Goal: Navigation & Orientation: Find specific page/section

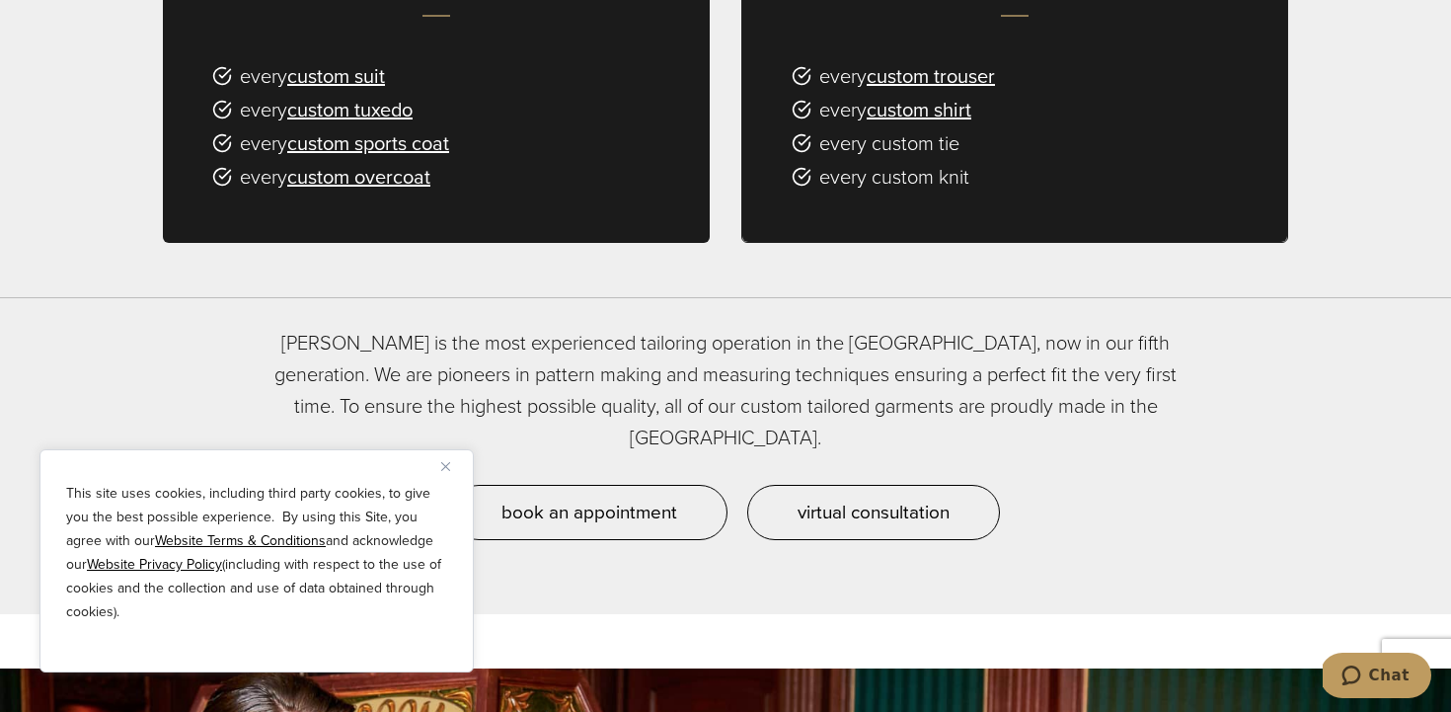
scroll to position [1433, 0]
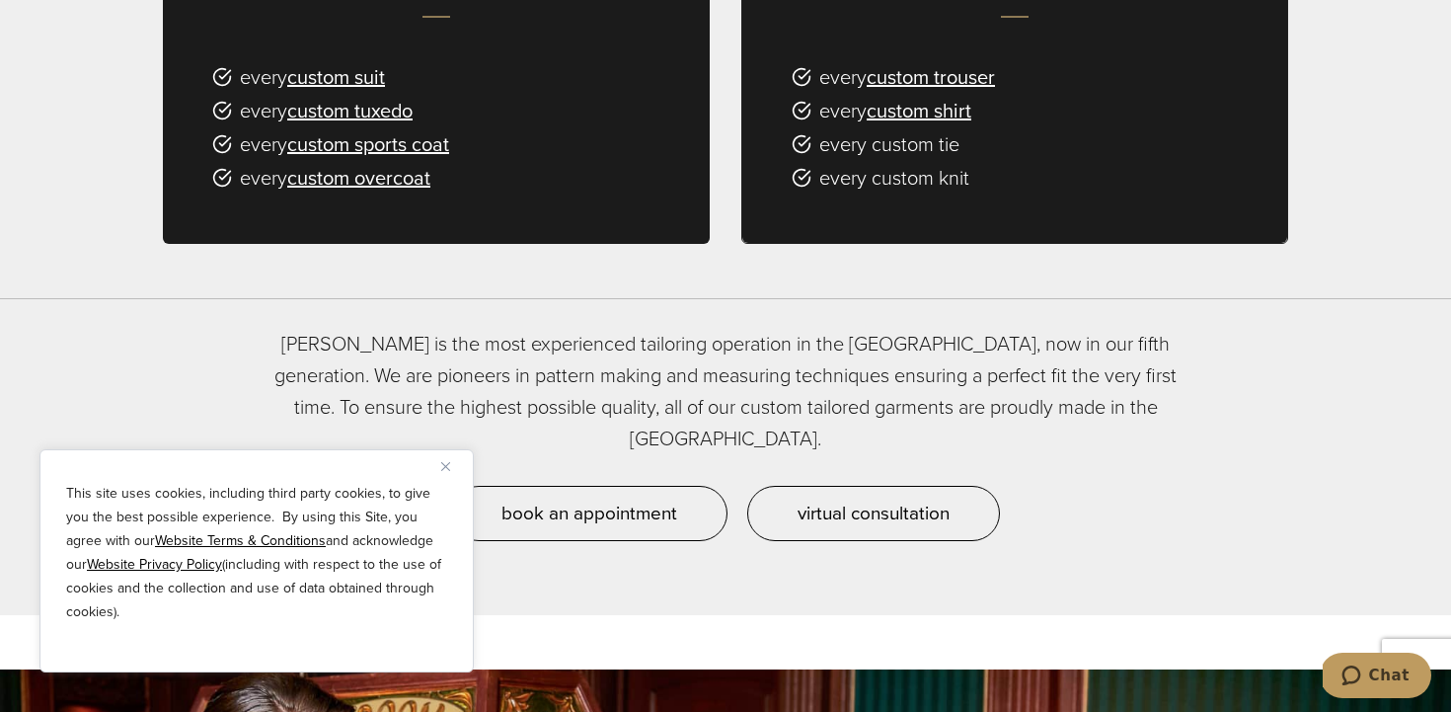
click at [444, 471] on button "Close" at bounding box center [453, 466] width 24 height 24
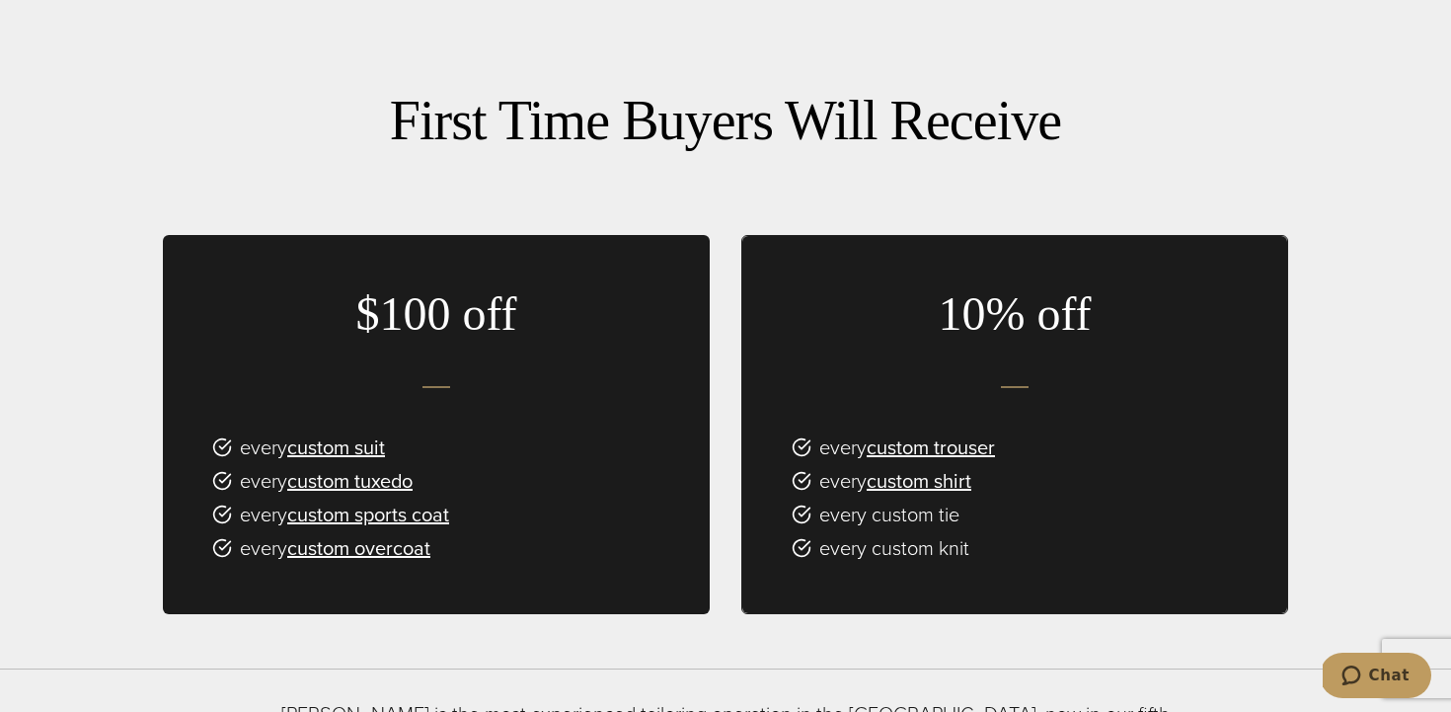
scroll to position [0, 0]
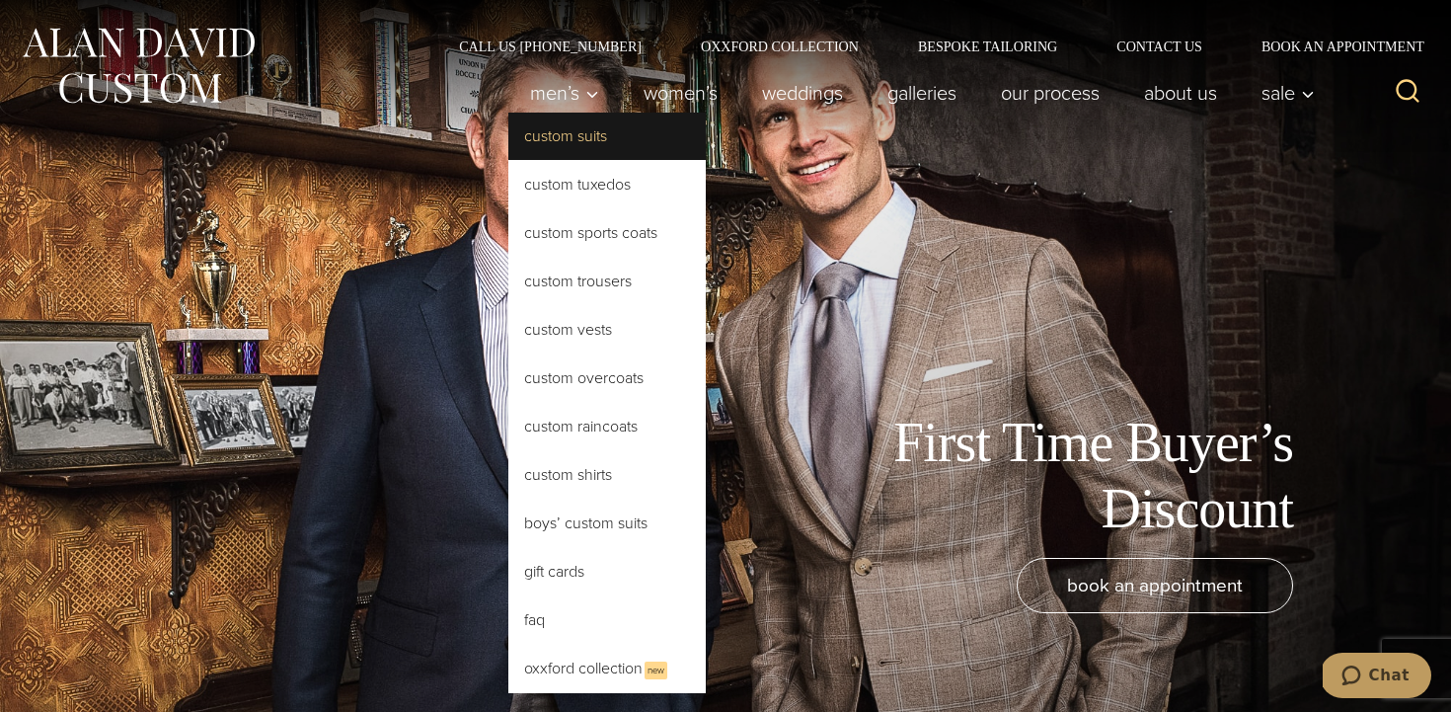
click at [579, 138] on link "Custom Suits" at bounding box center [606, 136] width 197 height 47
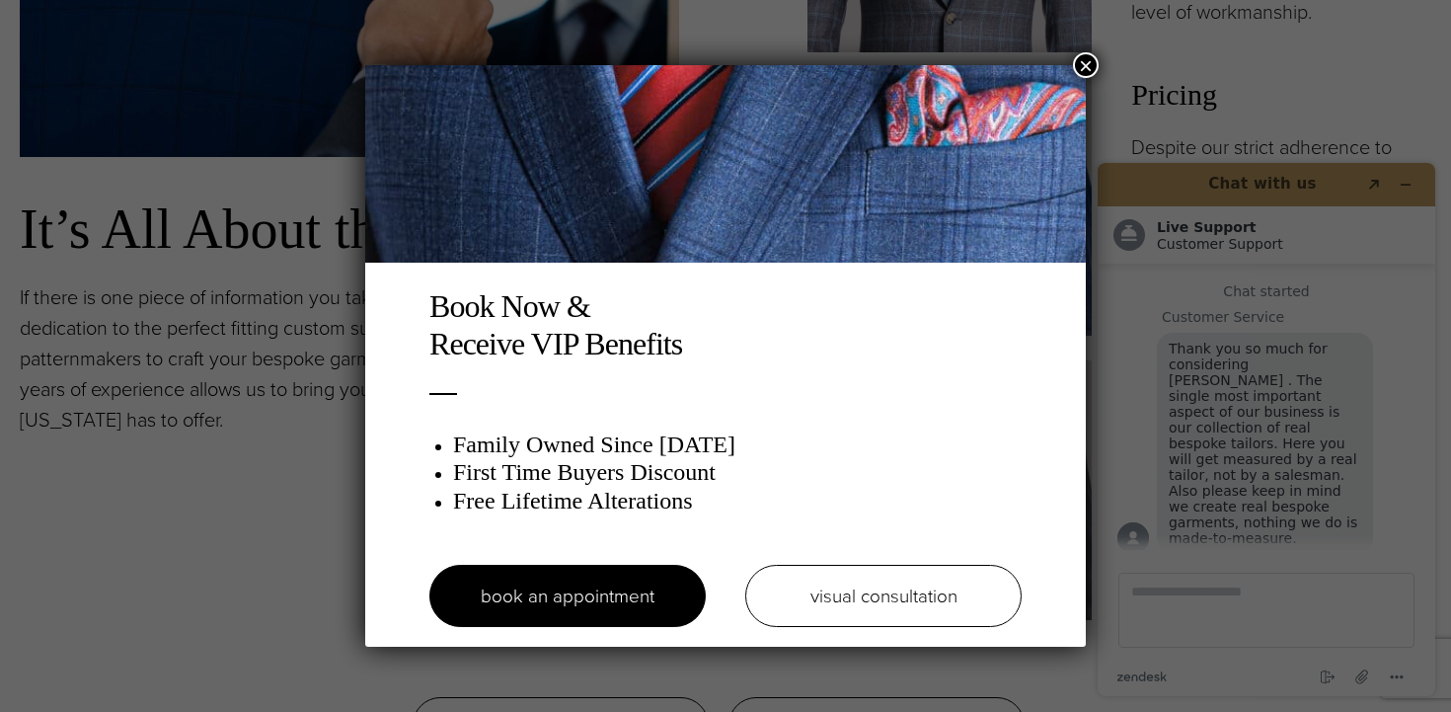
click at [1085, 56] on button "×" at bounding box center [1086, 65] width 26 height 26
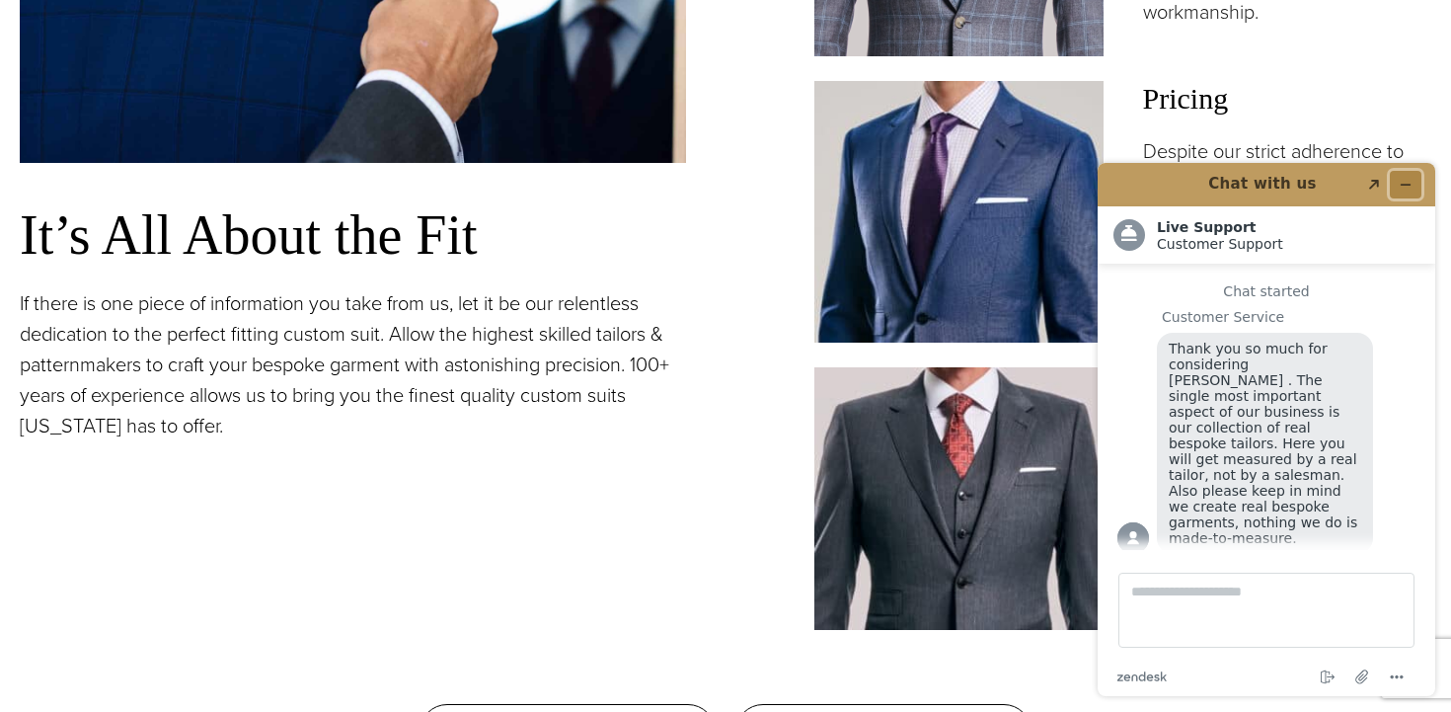
click at [1410, 185] on icon "Minimize widget" at bounding box center [1406, 185] width 9 height 0
